Goal: Transaction & Acquisition: Obtain resource

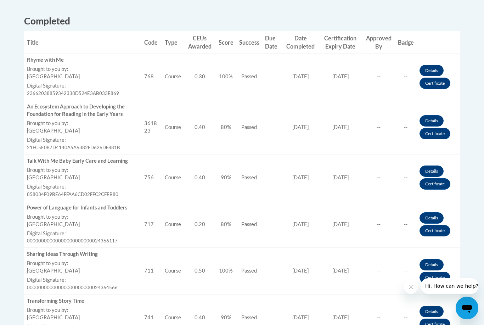
scroll to position [274, 0]
click at [445, 84] on link "Certificate" at bounding box center [435, 83] width 31 height 11
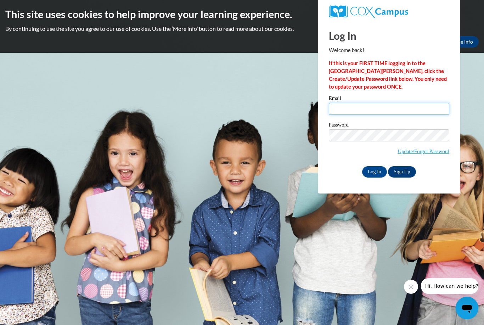
click at [389, 109] on input "Email" at bounding box center [389, 109] width 120 height 12
type input "[EMAIL_ADDRESS][DOMAIN_NAME]"
click at [372, 173] on input "Log In" at bounding box center [374, 171] width 25 height 11
click at [369, 170] on input "Log In" at bounding box center [374, 171] width 25 height 11
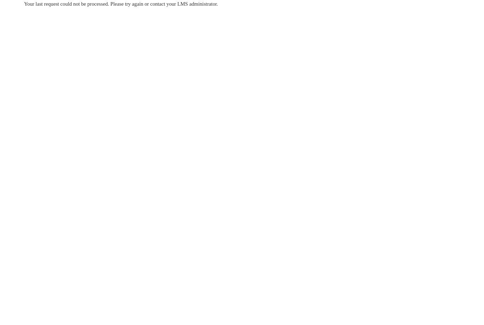
click at [438, 164] on body "Your last request could not be processed. Please try again or contact your LMS …" at bounding box center [242, 162] width 484 height 325
click at [437, 158] on body "Your last request could not be processed. Please try again or contact your LMS …" at bounding box center [242, 162] width 484 height 325
click at [407, 39] on div "Your last request could not be processed. Please try again or contact your LMS …" at bounding box center [242, 25] width 446 height 50
